Goal: Find specific page/section: Find specific page/section

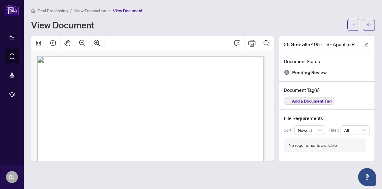
click at [52, 12] on span "Deal Processing" at bounding box center [53, 10] width 30 height 5
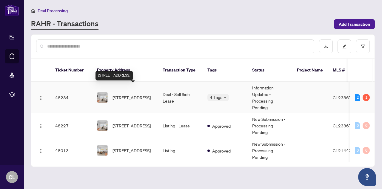
click at [129, 95] on span "[STREET_ADDRESS]" at bounding box center [132, 97] width 38 height 7
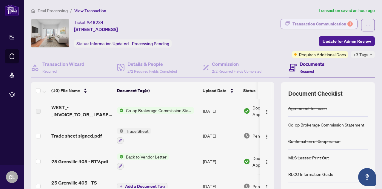
click at [316, 19] on div "Transaction Communication 1" at bounding box center [323, 24] width 60 height 10
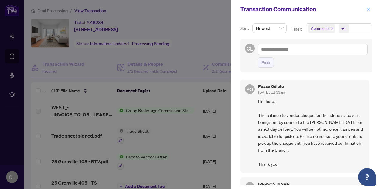
click at [372, 9] on button "button" at bounding box center [369, 9] width 8 height 7
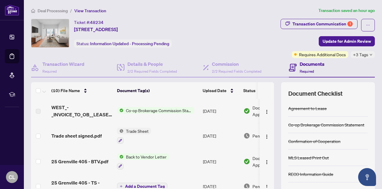
click at [142, 108] on span "Co-op Brokerage Commission Statement" at bounding box center [159, 110] width 71 height 7
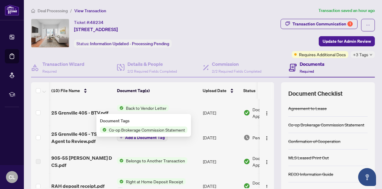
scroll to position [0, 17]
